Goal: Communication & Community: Share content

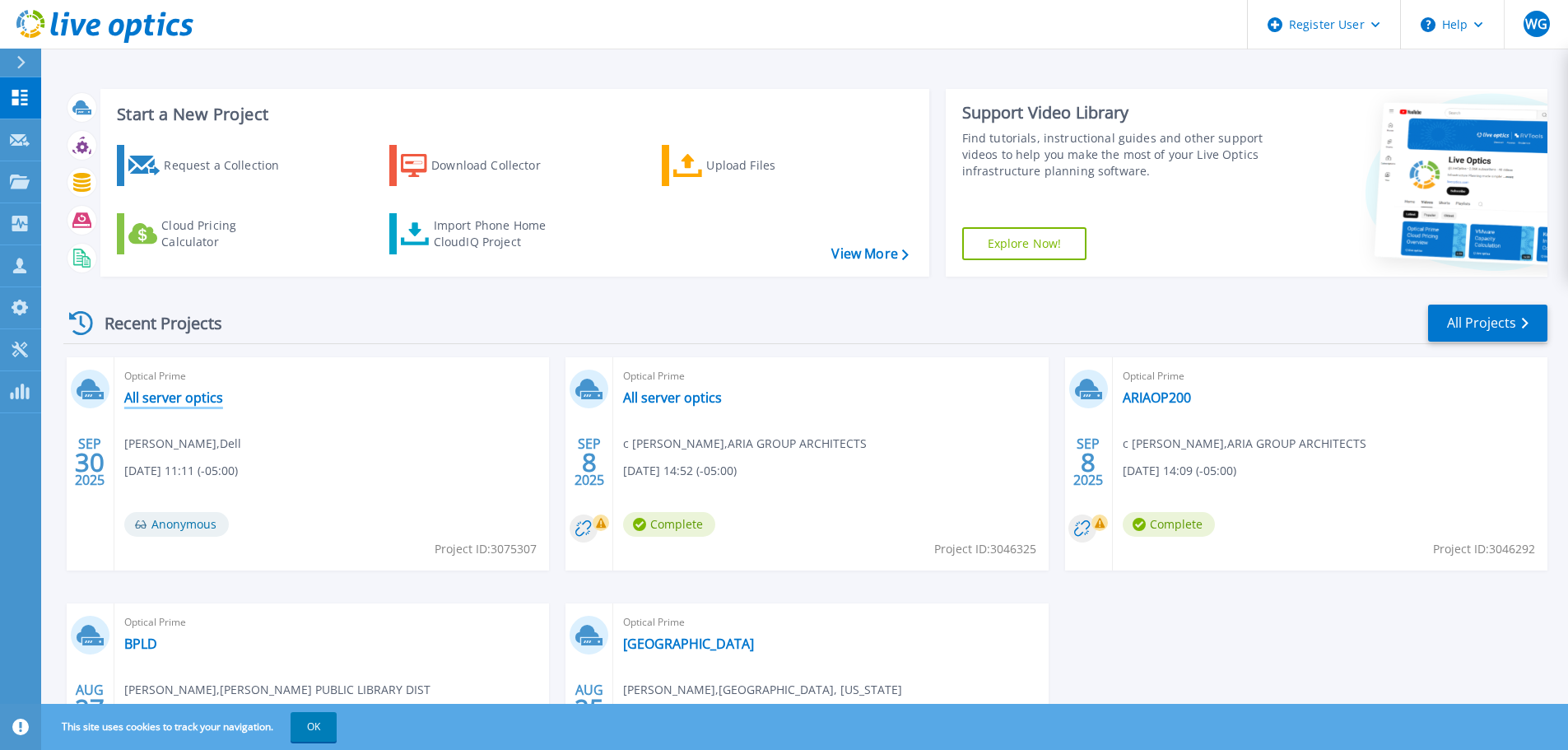
click at [182, 394] on link "All server optics" at bounding box center [174, 398] width 99 height 16
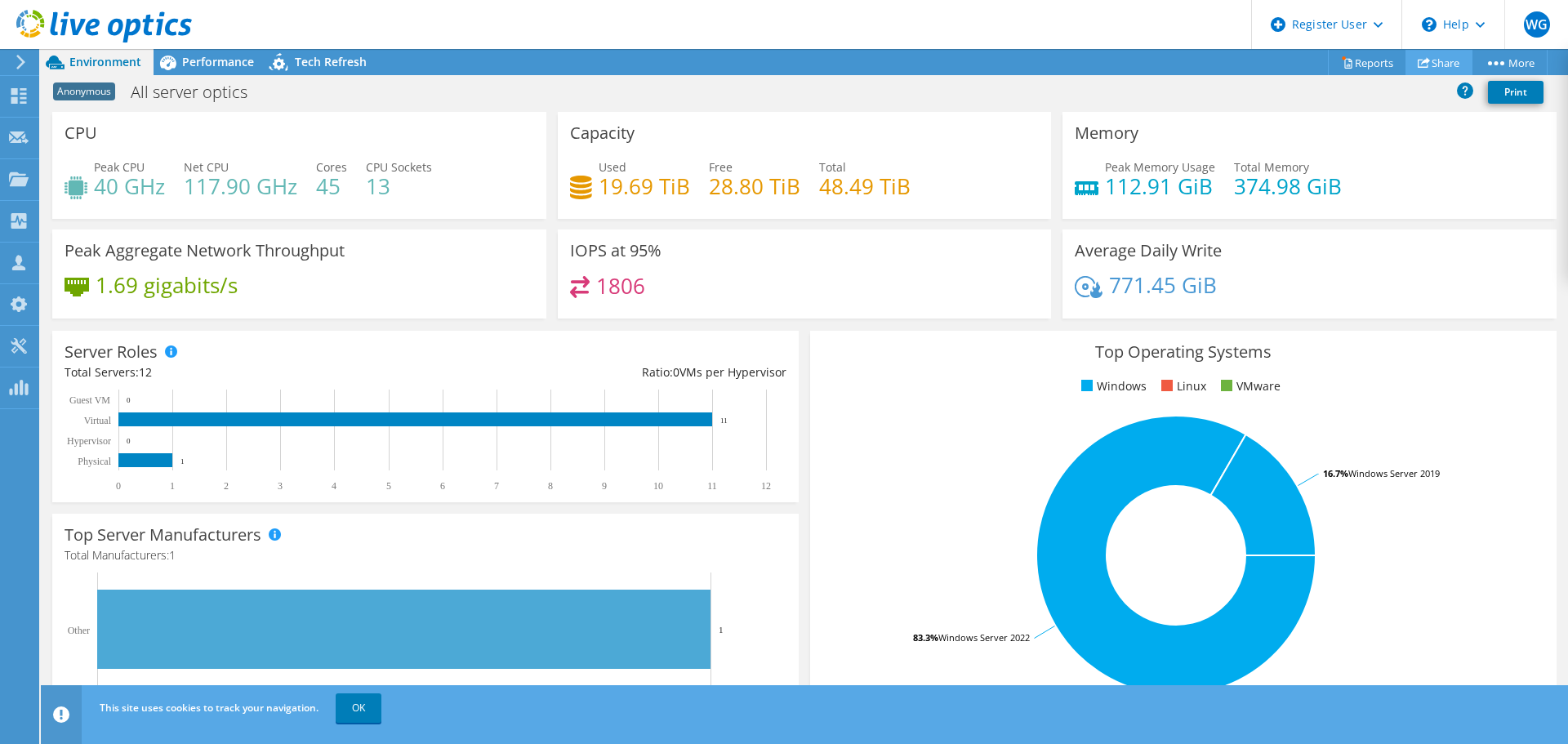
click at [1423, 60] on icon at bounding box center [1423, 62] width 12 height 12
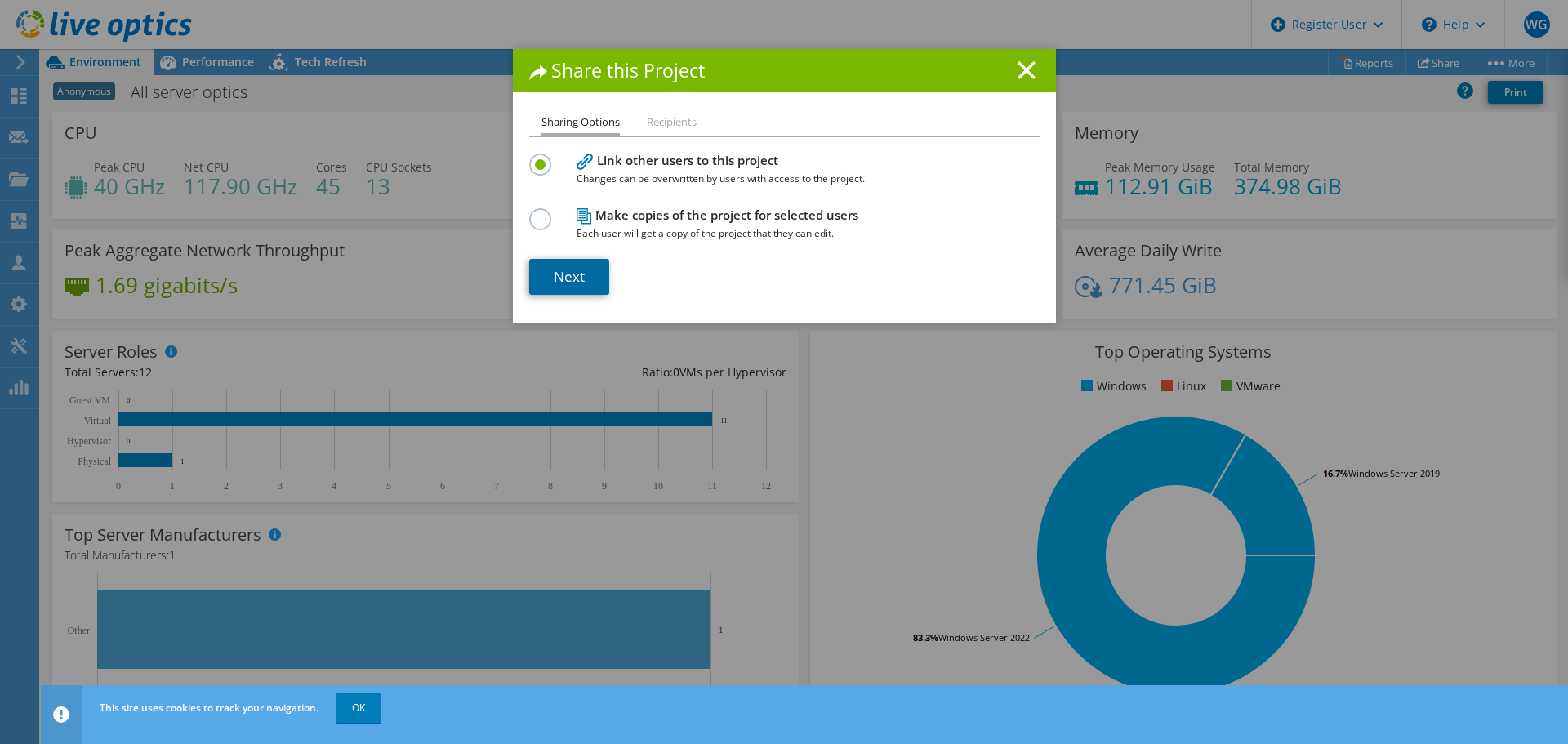
click at [572, 270] on link "Next" at bounding box center [569, 277] width 80 height 36
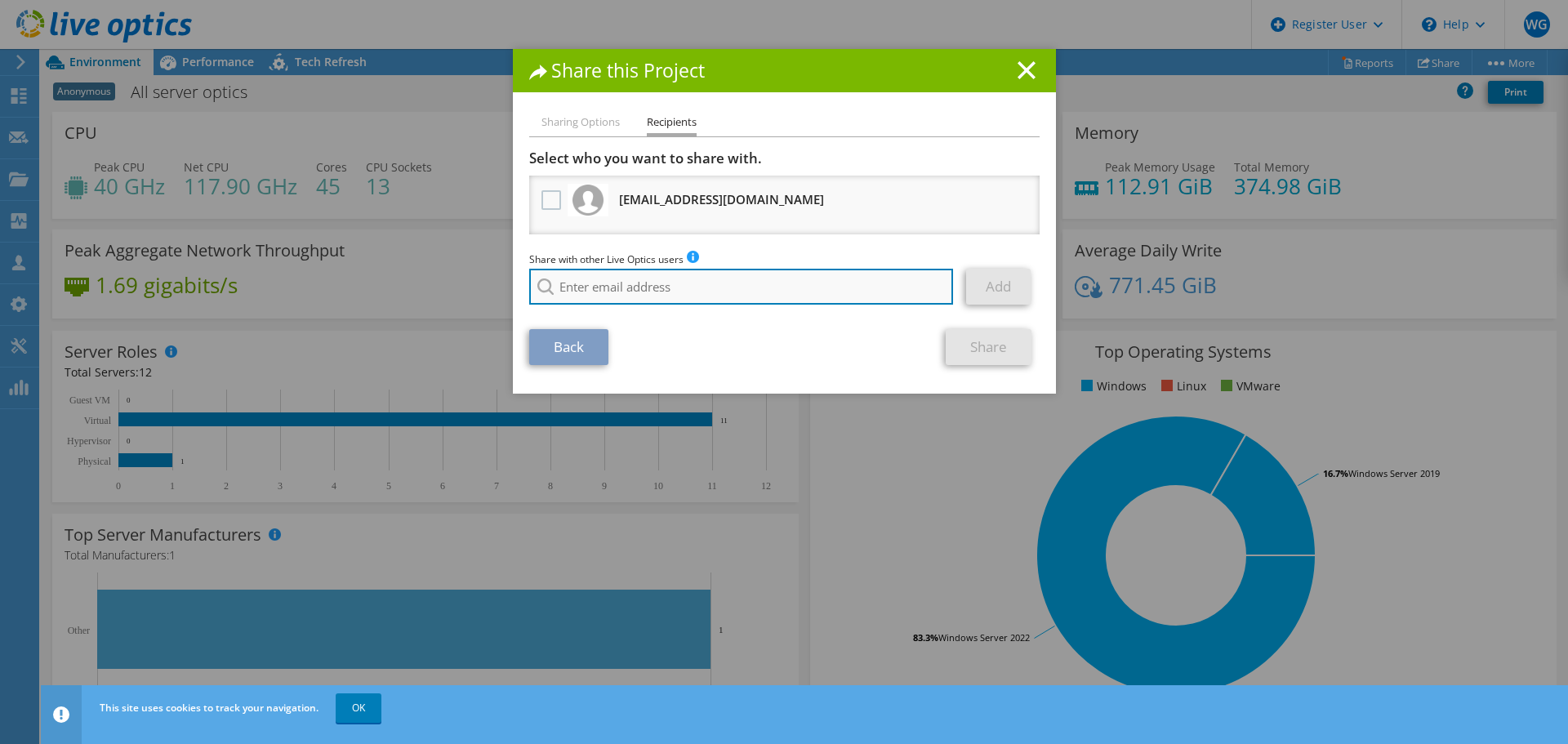
click at [663, 288] on input "search" at bounding box center [742, 287] width 425 height 36
click at [607, 288] on input "cara" at bounding box center [742, 287] width 425 height 36
paste input "[EMAIL_ADDRESS][DOMAIN_NAME]"
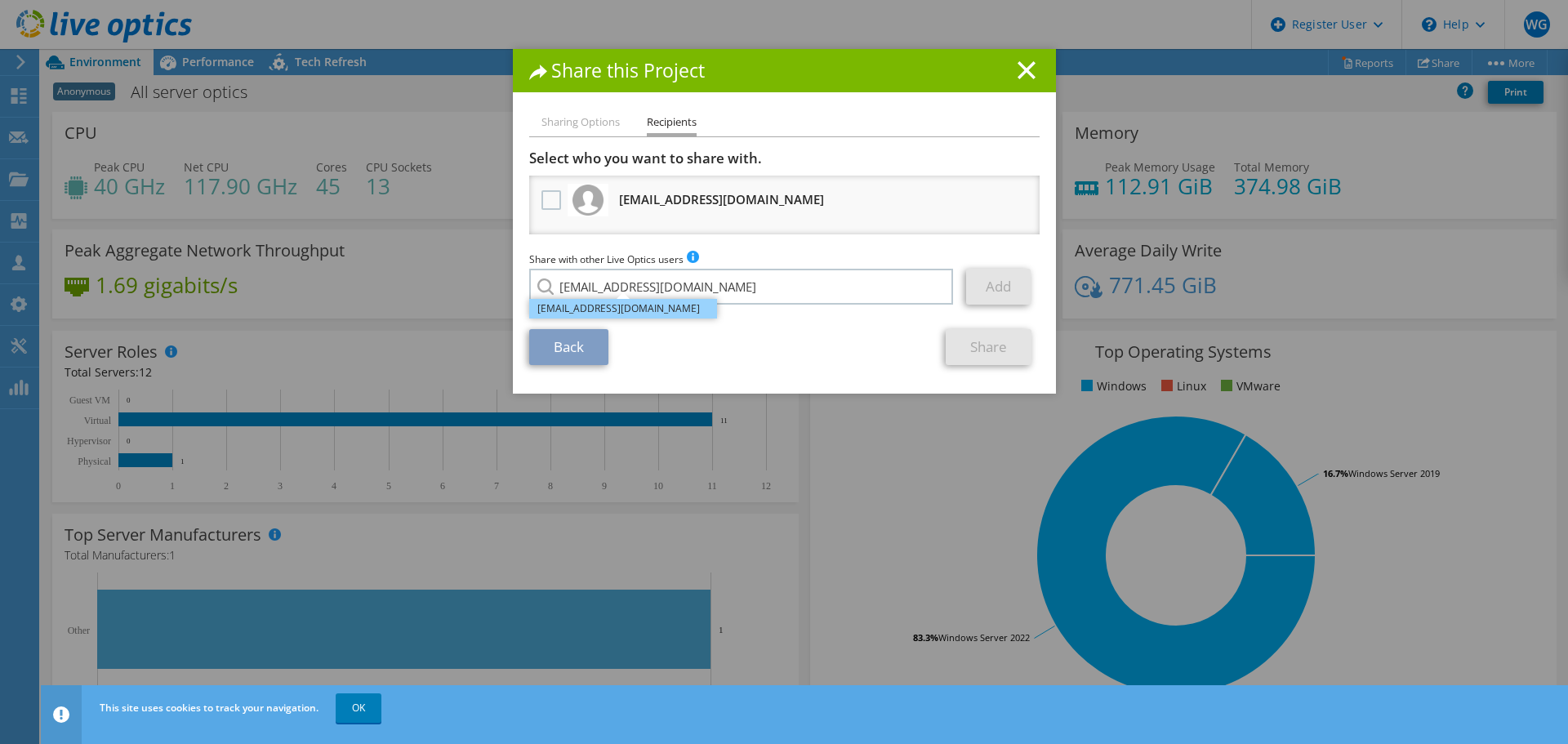
click at [632, 310] on li "[EMAIL_ADDRESS][DOMAIN_NAME]" at bounding box center [623, 309] width 188 height 20
type input "[EMAIL_ADDRESS][DOMAIN_NAME]"
click at [987, 284] on link "Add" at bounding box center [998, 287] width 65 height 36
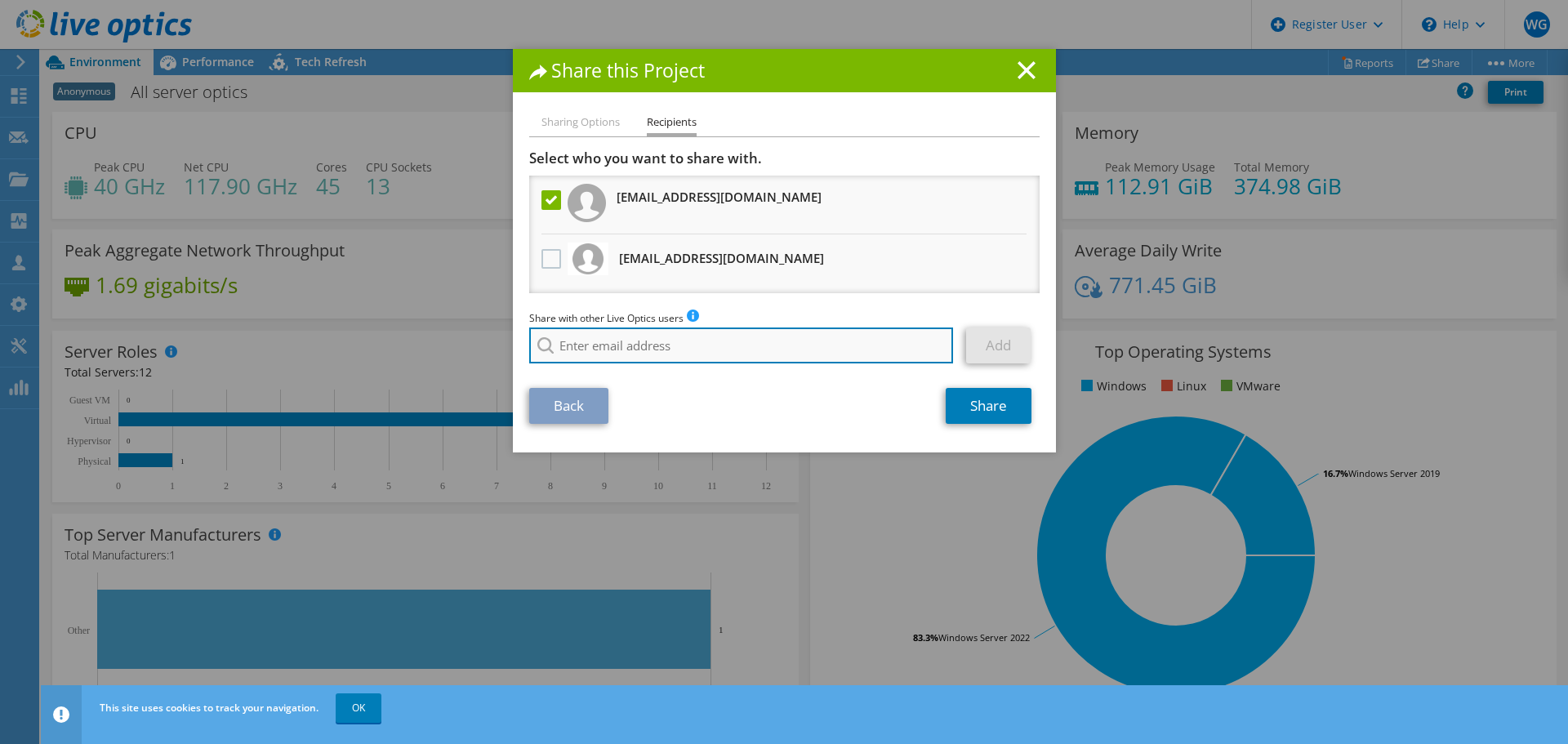
click at [624, 351] on input "search" at bounding box center [742, 345] width 425 height 36
paste input "[EMAIL_ADDRESS][DOMAIN_NAME]"
type input "[EMAIL_ADDRESS][DOMAIN_NAME]"
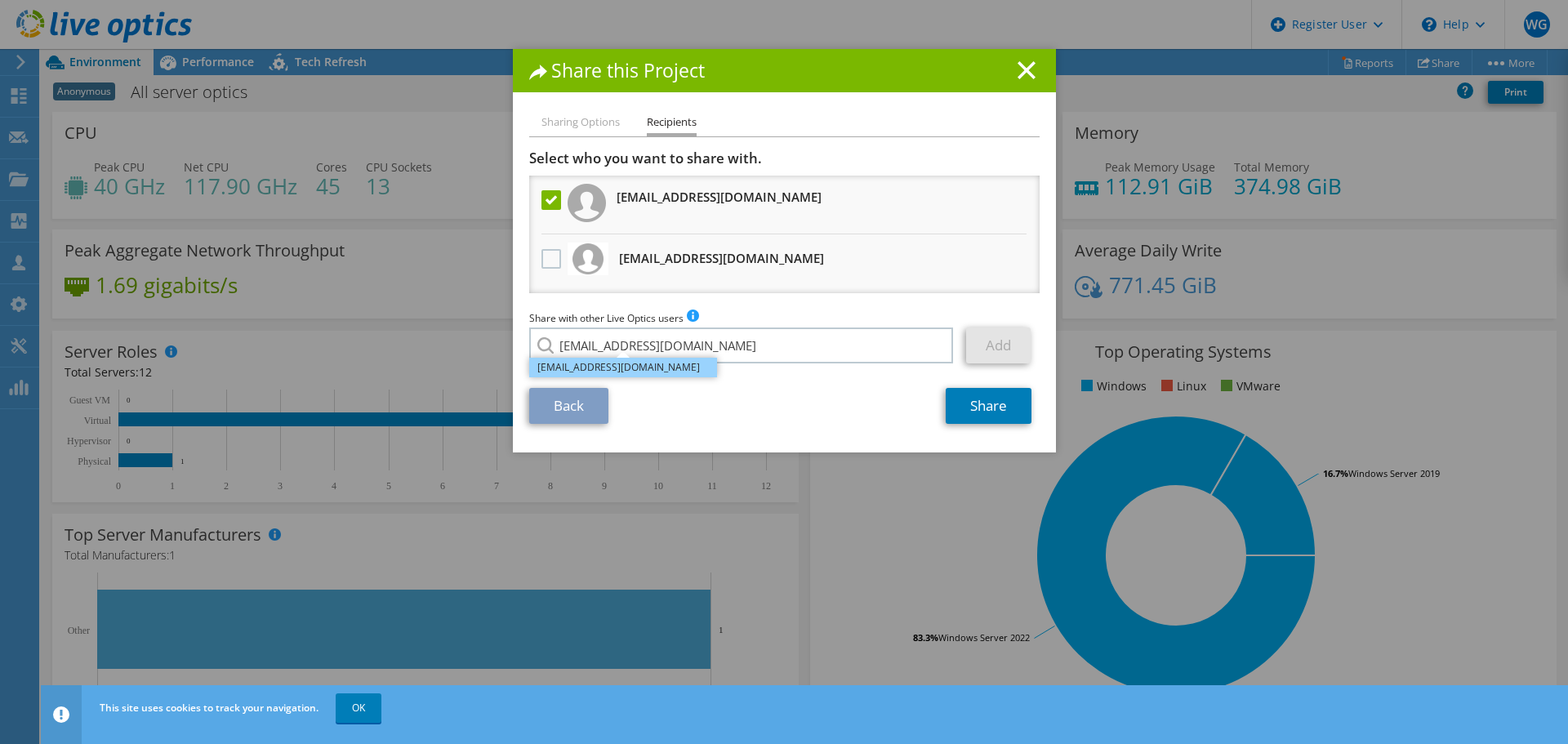
click at [639, 364] on li "[EMAIL_ADDRESS][DOMAIN_NAME]" at bounding box center [623, 368] width 188 height 20
click at [1004, 344] on link "Add" at bounding box center [998, 345] width 65 height 36
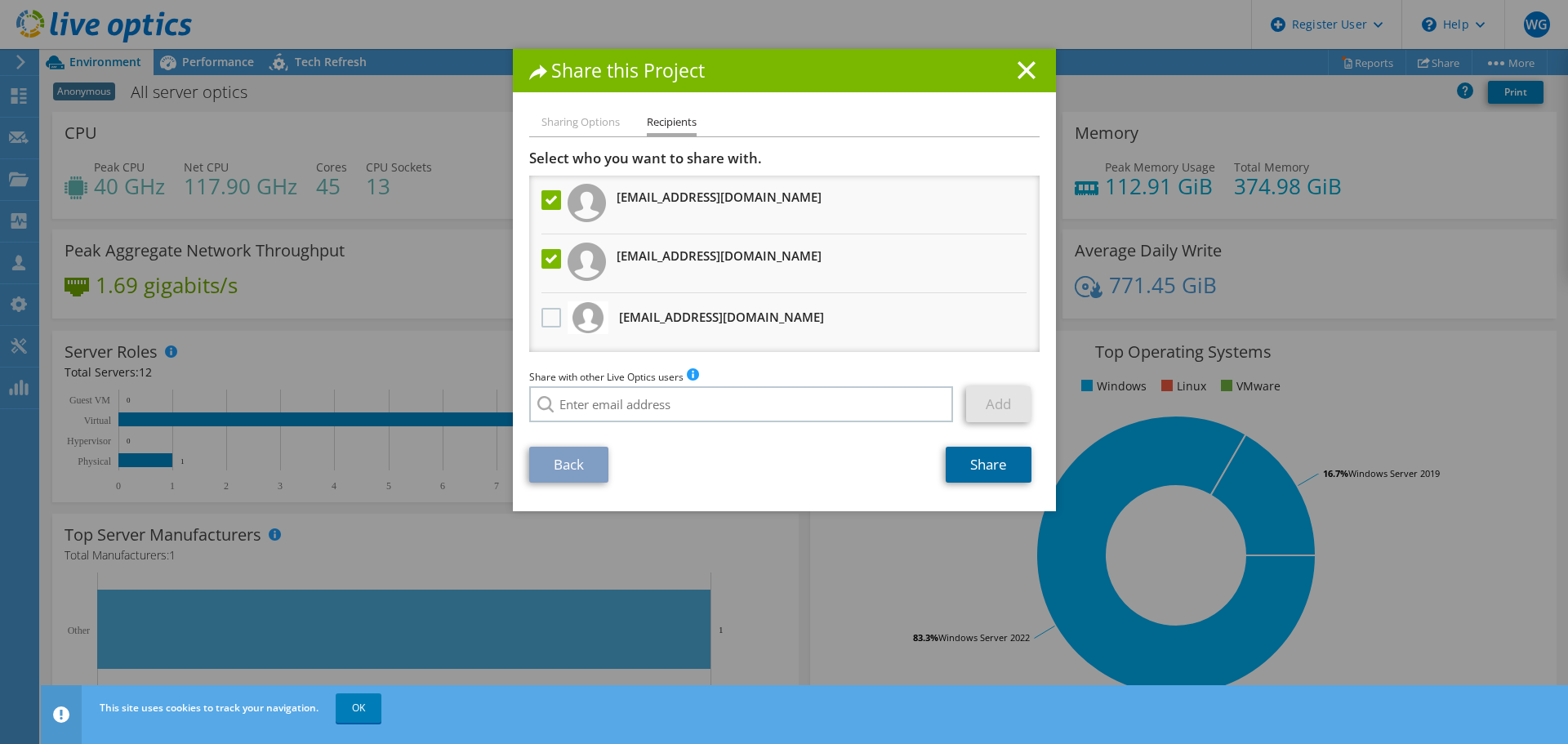
click at [959, 457] on link "Share" at bounding box center [988, 465] width 86 height 36
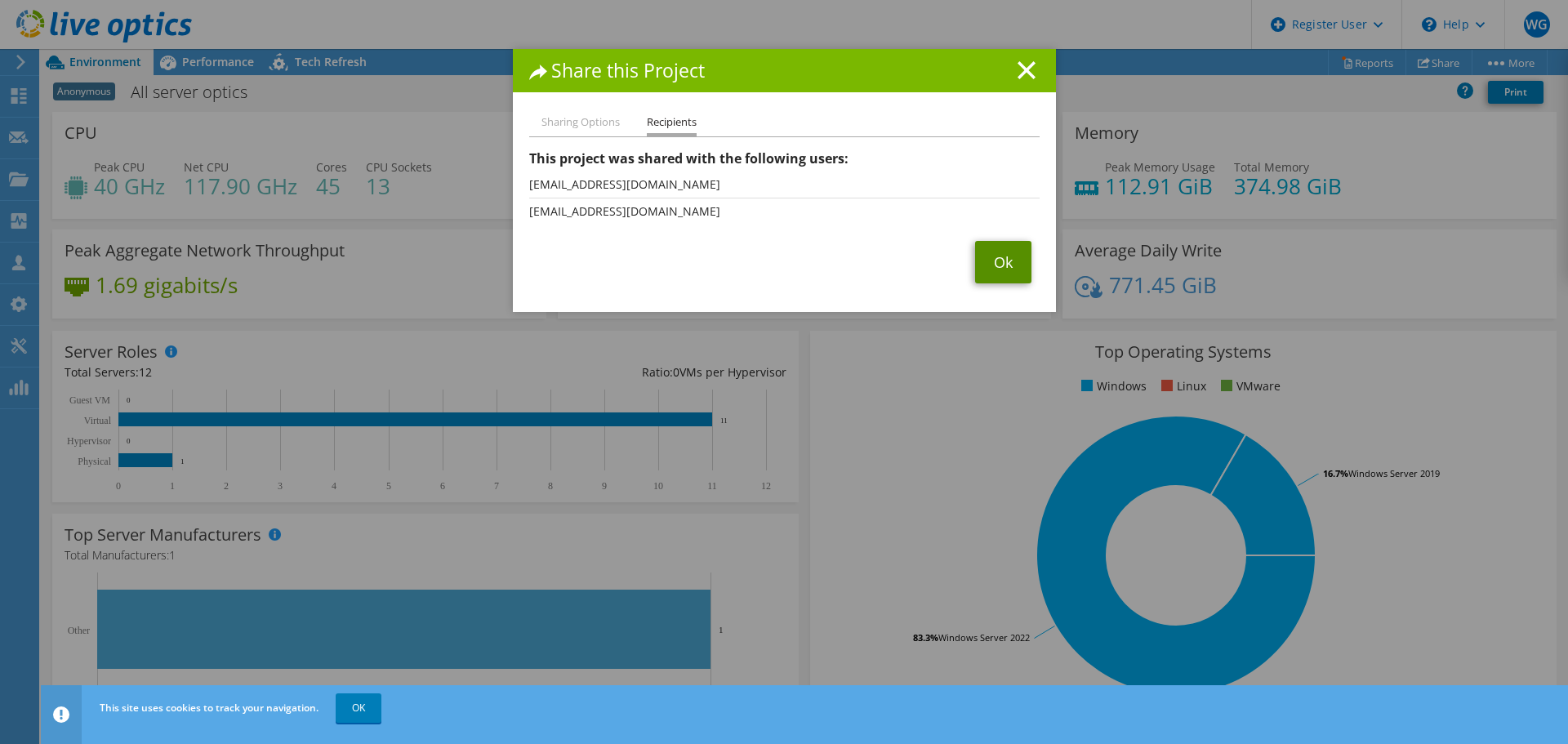
click at [991, 265] on link "Ok" at bounding box center [1003, 262] width 56 height 42
